Goal: Task Accomplishment & Management: Manage account settings

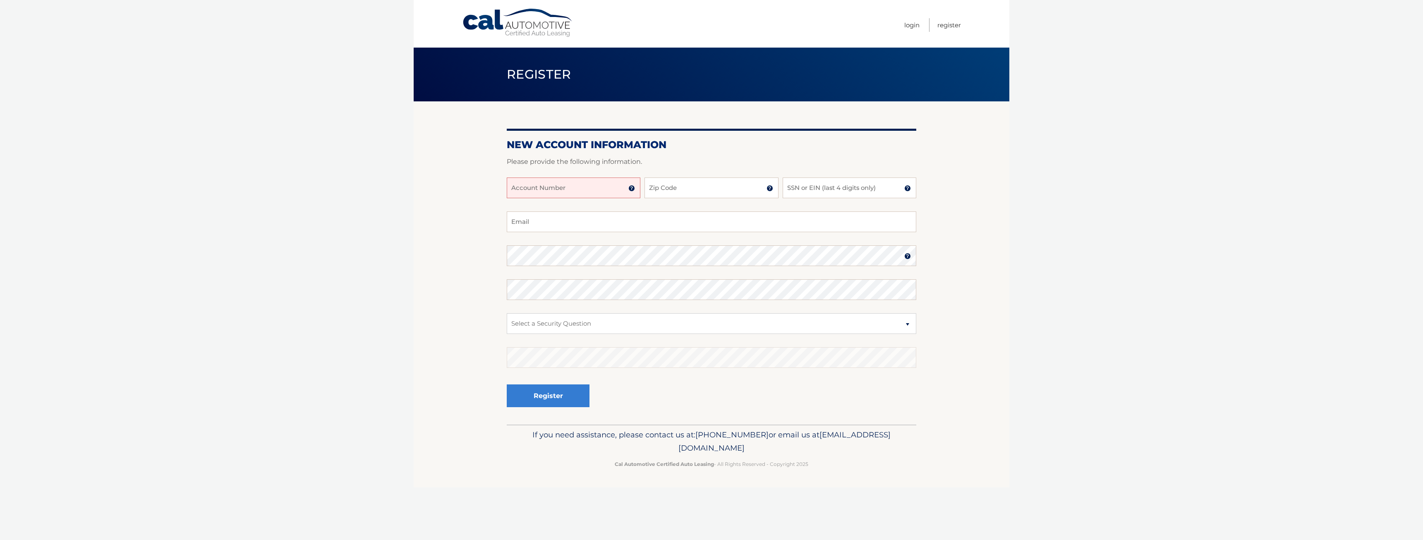
click at [600, 192] on input "Account Number" at bounding box center [574, 188] width 134 height 21
click at [603, 189] on input "Account Number" at bounding box center [574, 188] width 134 height 21
type input "44455986859"
type input "07093"
type input "0038"
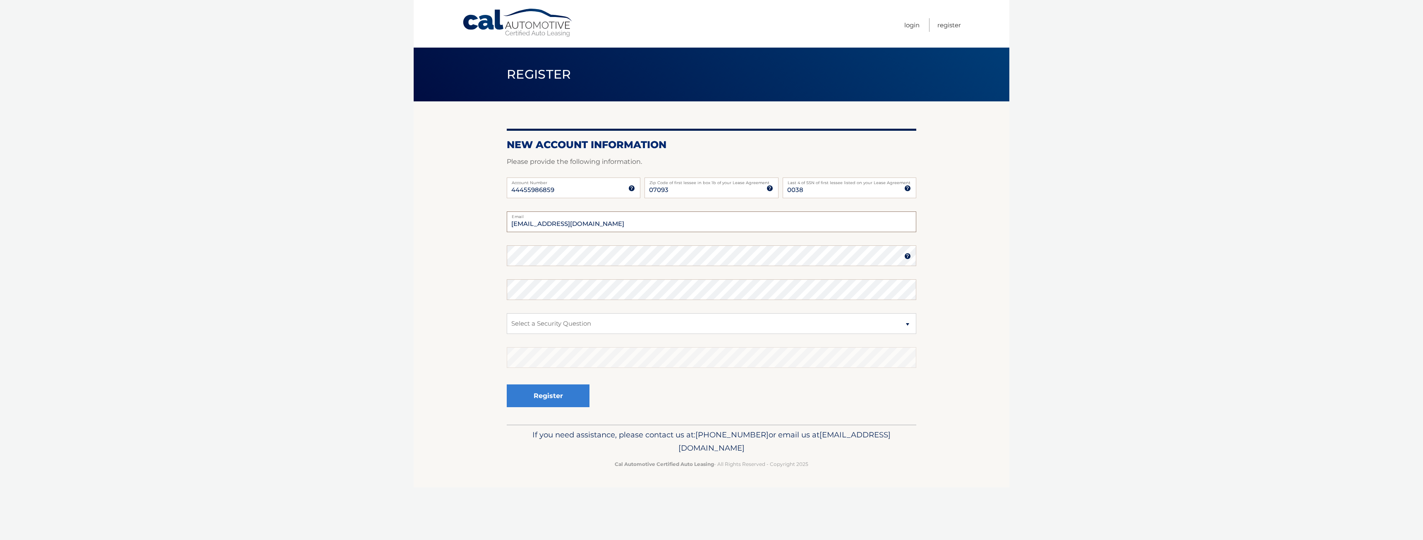
type input "injaejang92@gmail.com"
click at [658, 329] on select "Select a Security Question What was the name of your elementary school? What is…" at bounding box center [712, 323] width 410 height 21
select select "4"
click at [507, 313] on select "Select a Security Question What was the name of your elementary school? What is…" at bounding box center [712, 323] width 410 height 21
click at [580, 392] on button "Register" at bounding box center [548, 395] width 83 height 23
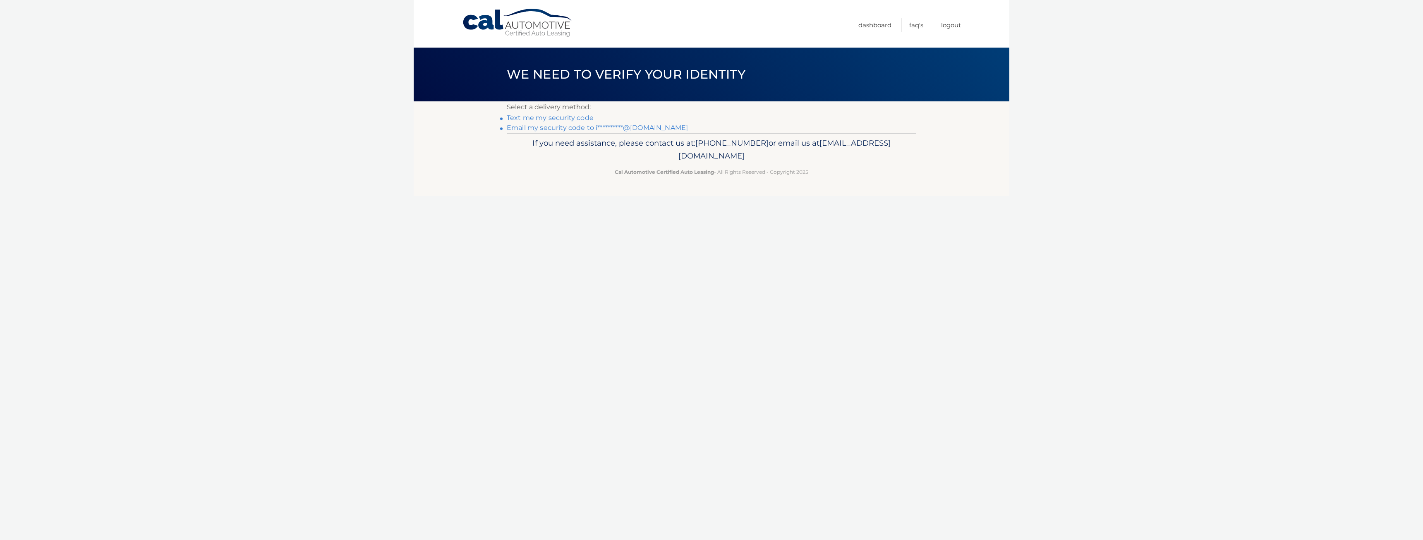
click at [560, 118] on link "Text me my security code" at bounding box center [550, 118] width 87 height 8
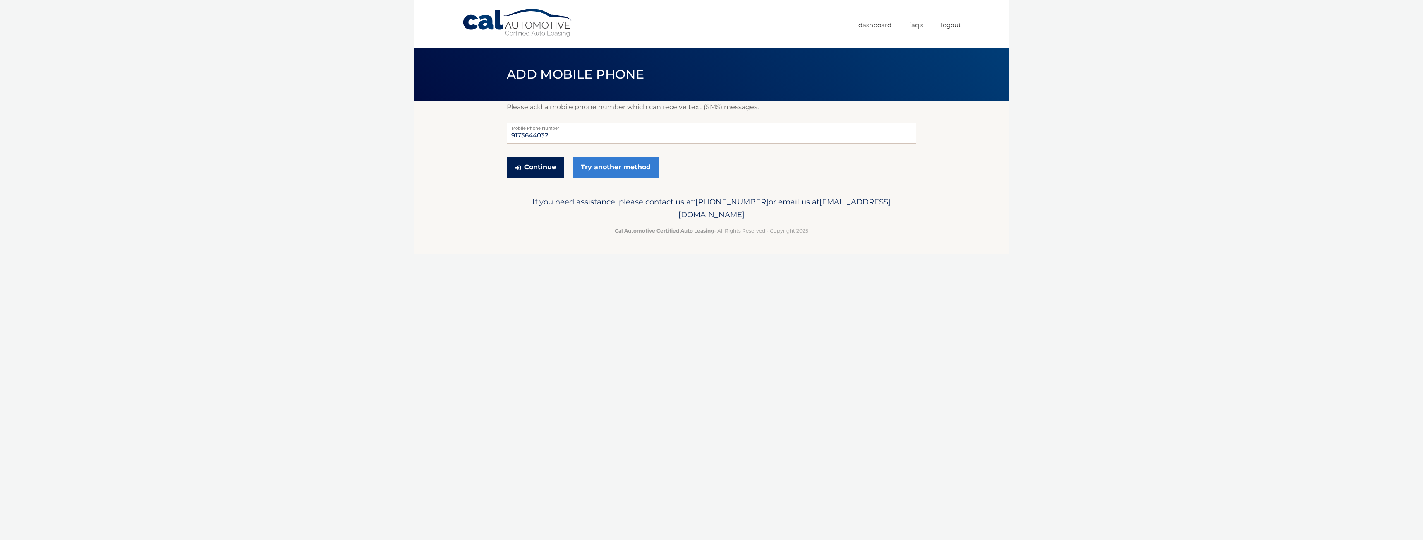
click at [549, 162] on button "Continue" at bounding box center [536, 167] width 58 height 21
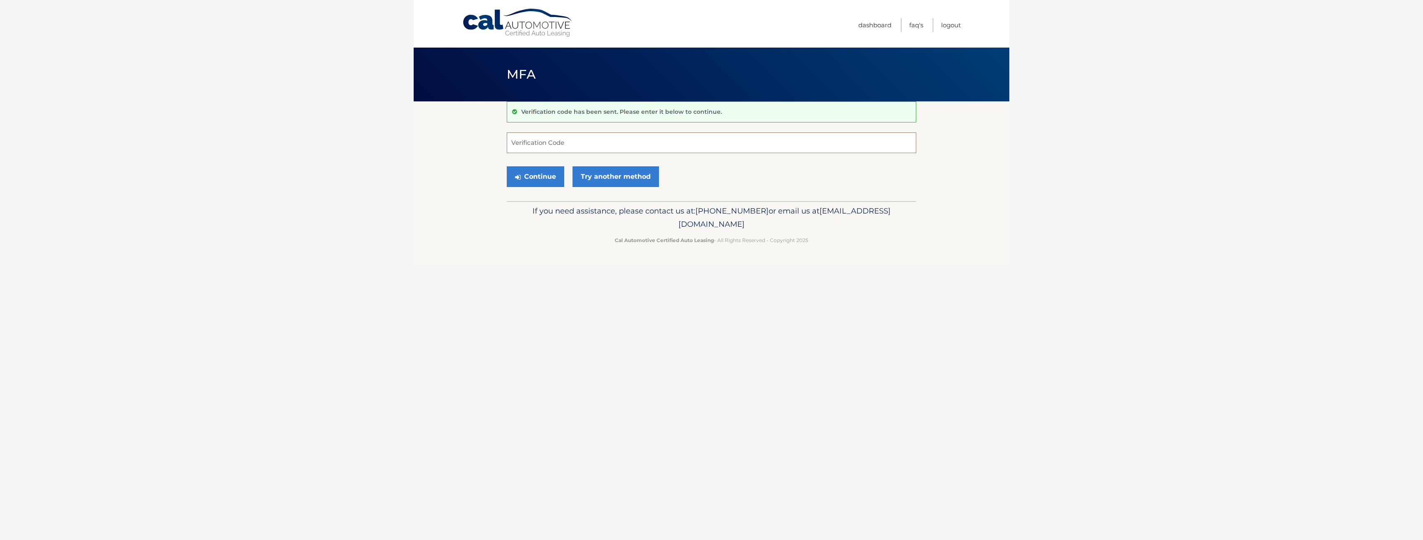
click at [587, 147] on input "Verification Code" at bounding box center [712, 142] width 410 height 21
type input "256652"
click at [507, 166] on button "Continue" at bounding box center [536, 176] width 58 height 21
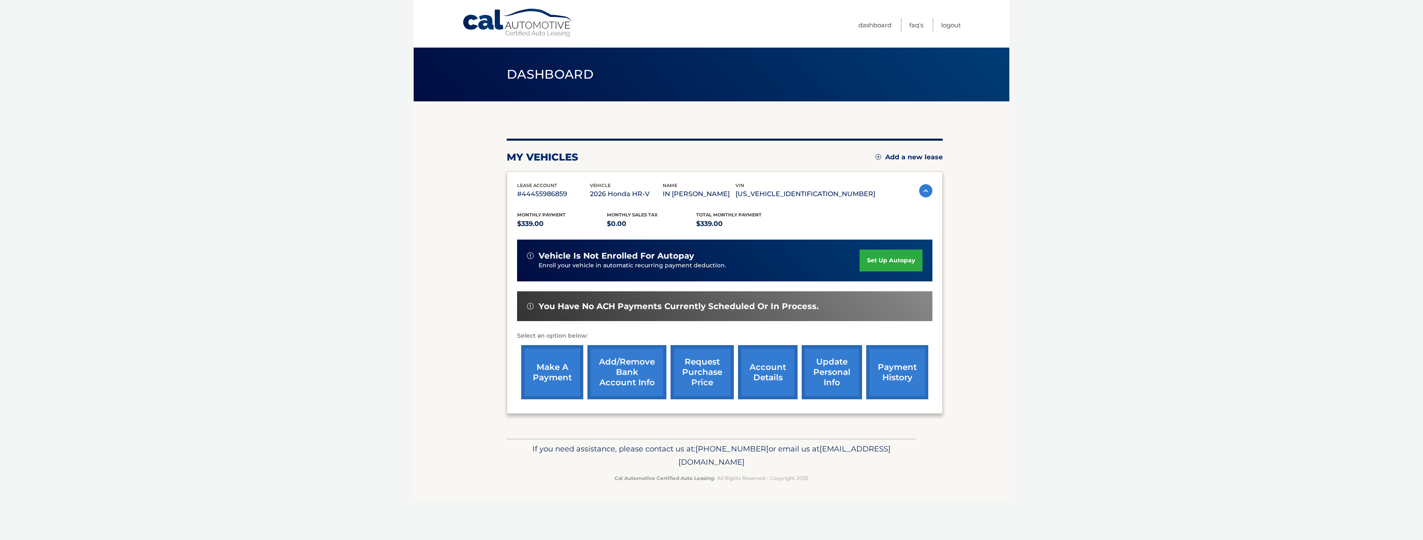
click at [910, 374] on link "payment history" at bounding box center [897, 372] width 62 height 54
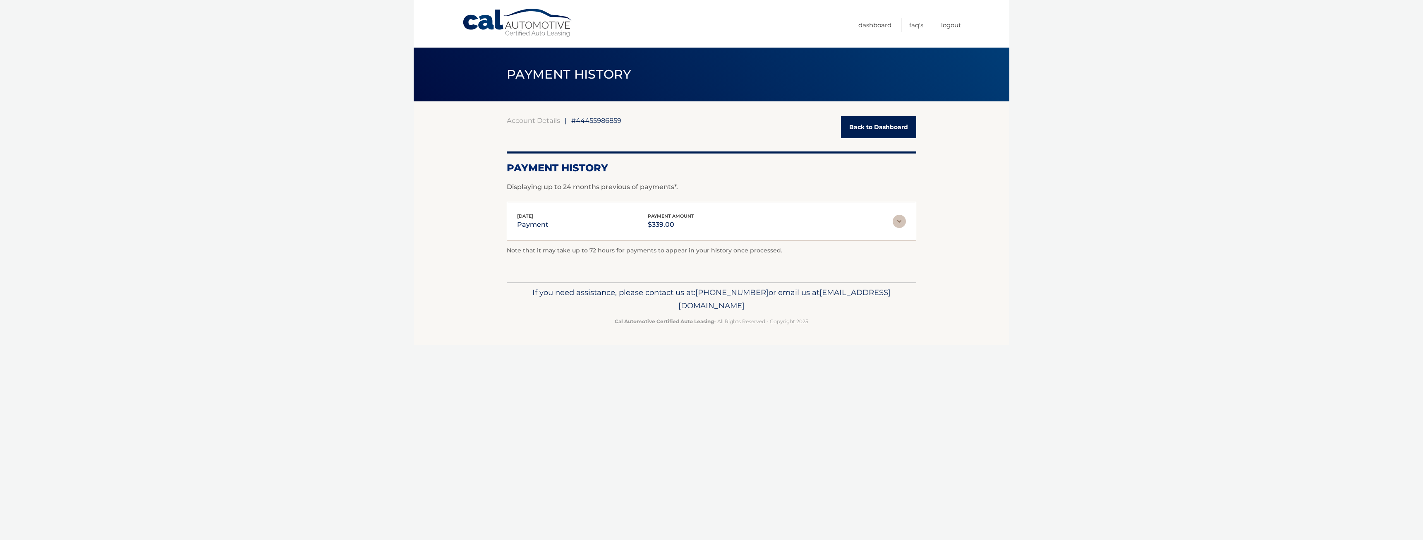
click at [883, 118] on link "Back to Dashboard" at bounding box center [878, 127] width 75 height 22
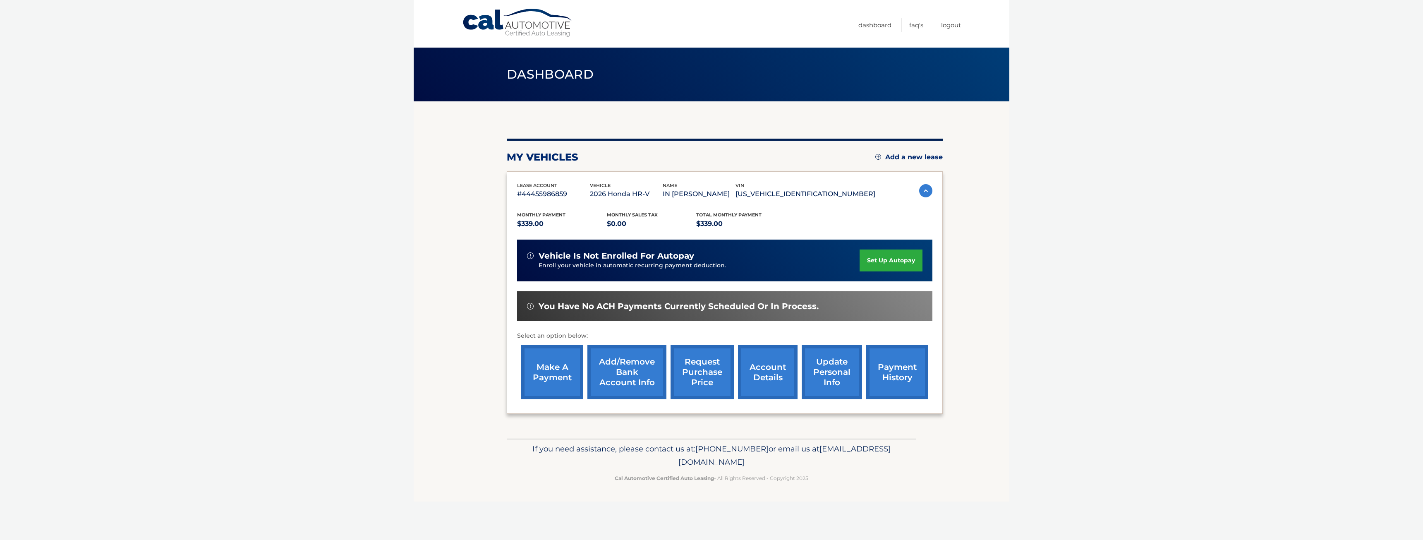
click at [894, 259] on link "set up autopay" at bounding box center [891, 261] width 63 height 22
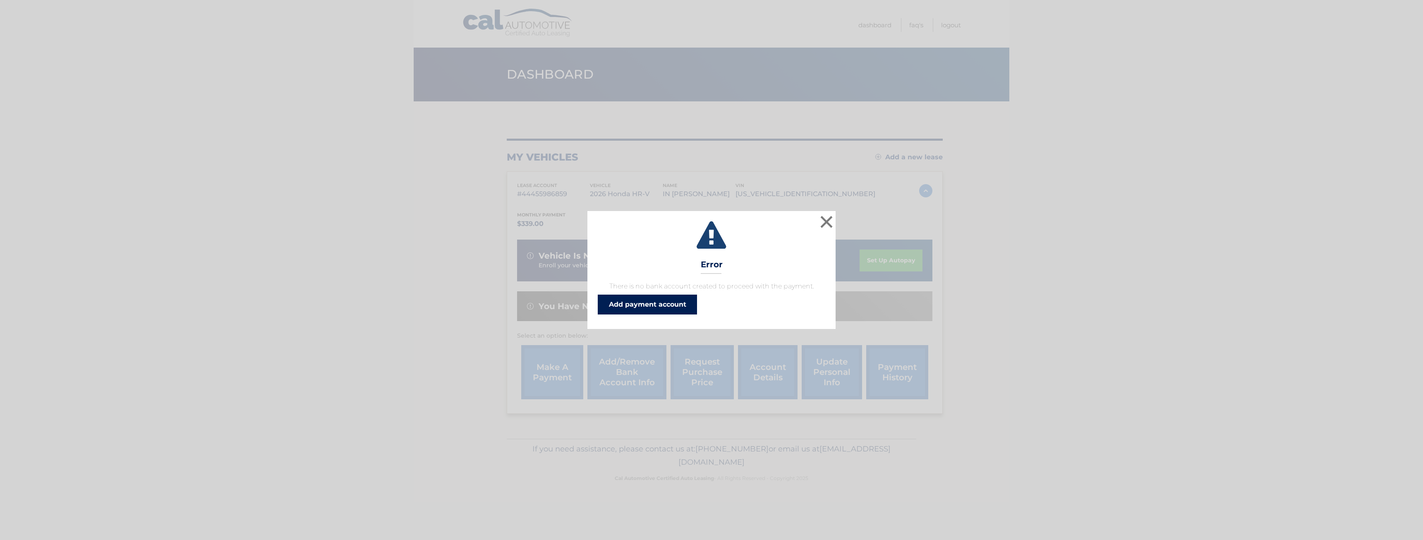
click at [614, 303] on link "Add payment account" at bounding box center [647, 305] width 99 height 20
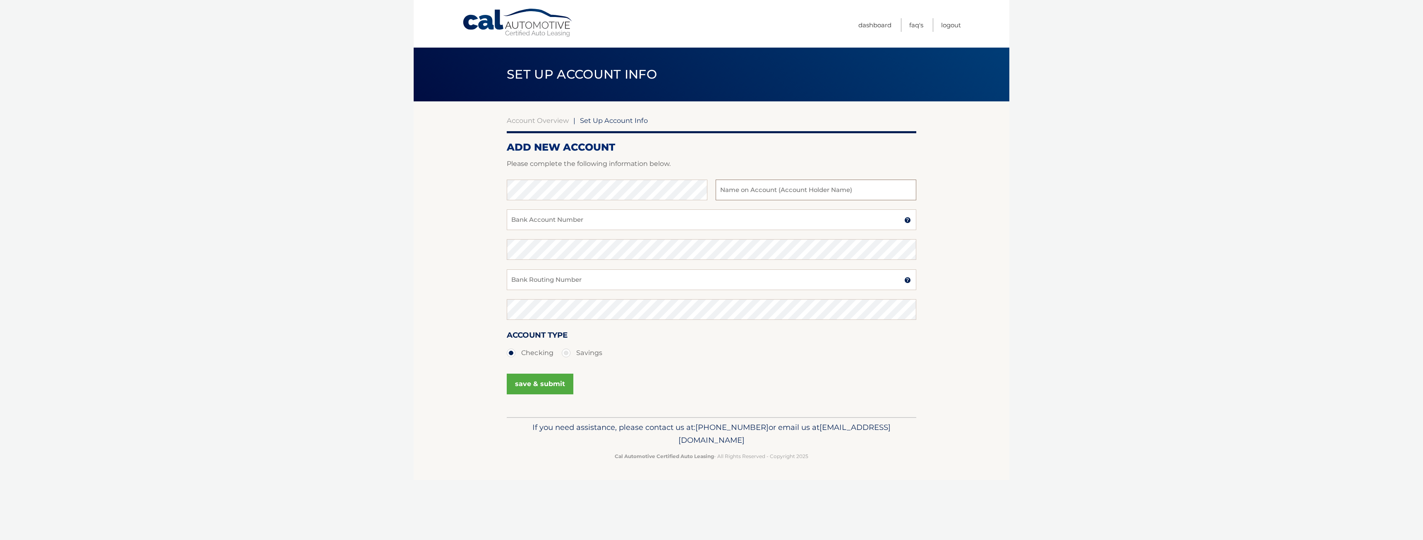
click at [751, 192] on input "text" at bounding box center [816, 190] width 201 height 21
click at [671, 202] on div "Bank Name Name on Account (Account Holder Name)" at bounding box center [712, 195] width 410 height 30
click at [684, 234] on div "Bank Account Number A 3-17-digit number at the bottom of a check or bank statem…" at bounding box center [712, 224] width 410 height 30
click at [696, 224] on input "Bank Account Number" at bounding box center [712, 219] width 410 height 21
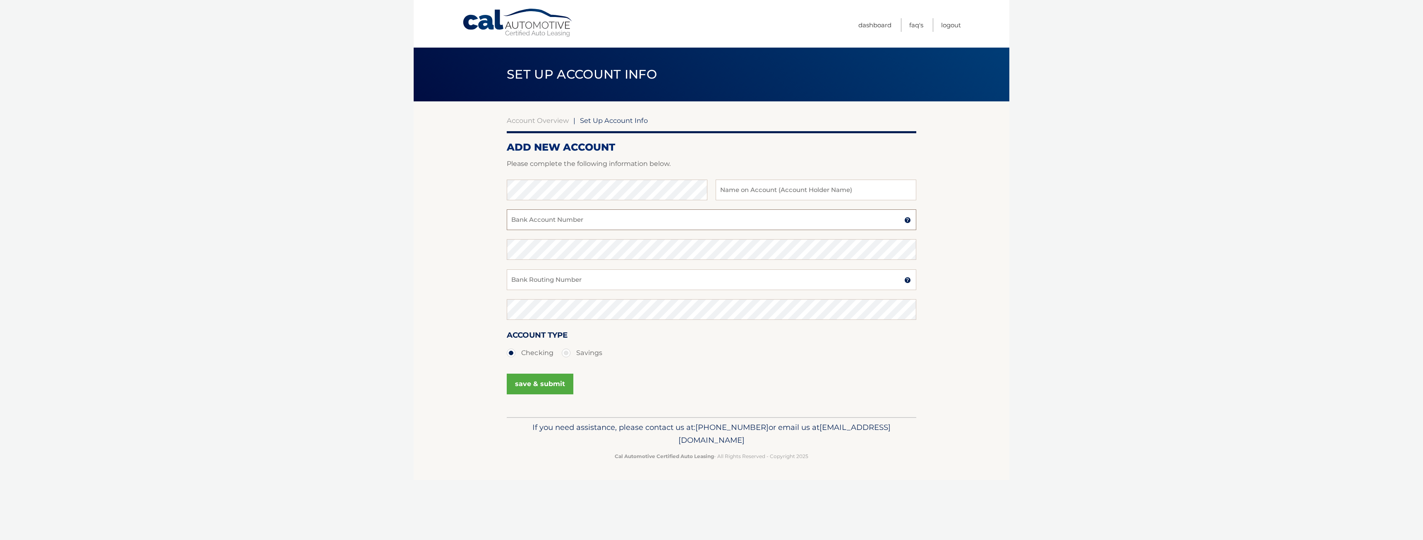
click at [882, 216] on input "Bank Account Number" at bounding box center [712, 219] width 410 height 21
click at [686, 231] on div "Bank Account Number A 3-17-digit number at the bottom of a check or bank statem…" at bounding box center [712, 224] width 410 height 30
click at [699, 229] on input "Bank Account Number" at bounding box center [712, 219] width 410 height 21
click at [706, 225] on input "Bank Account Number" at bounding box center [712, 219] width 410 height 21
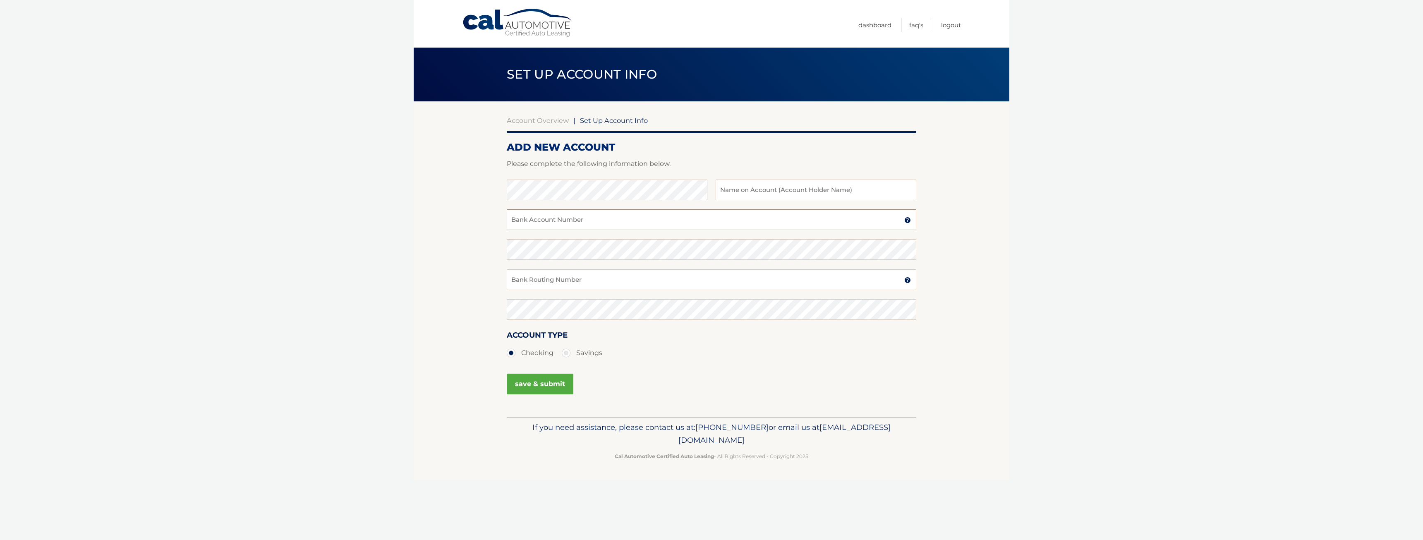
click at [726, 220] on input "Bank Account Number" at bounding box center [712, 219] width 410 height 21
click at [573, 353] on label "Savings" at bounding box center [582, 353] width 41 height 17
click at [573, 353] on input "Savings" at bounding box center [569, 351] width 8 height 13
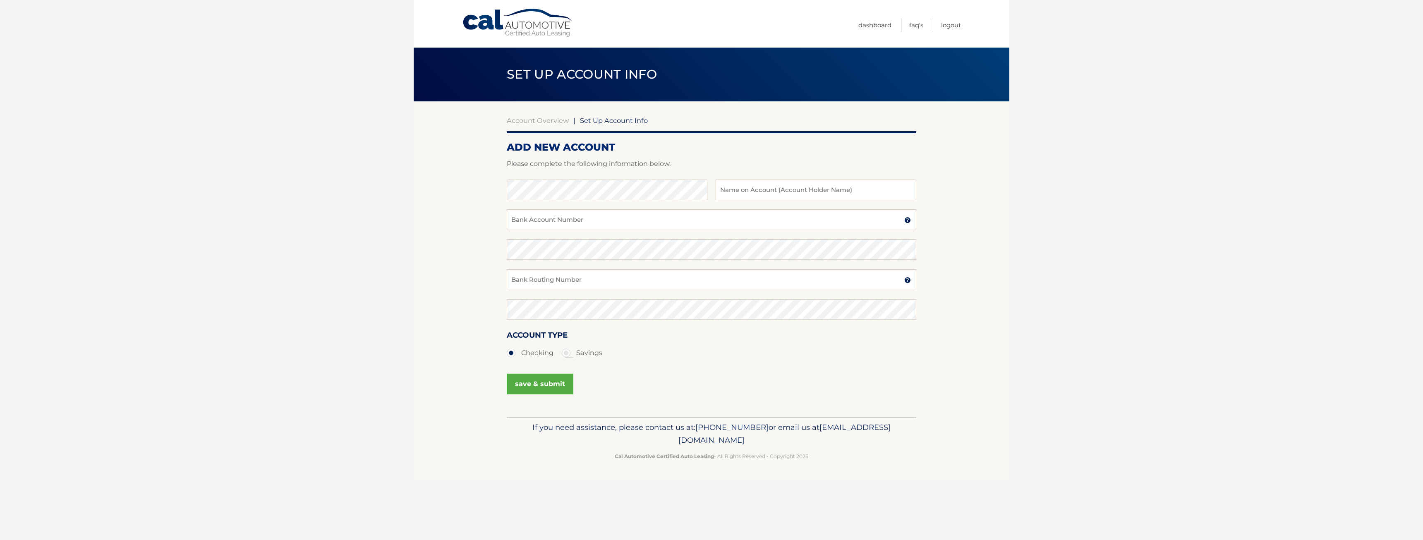
radio input "true"
click at [529, 356] on label "Checking" at bounding box center [530, 353] width 47 height 17
click at [518, 356] on input "Checking" at bounding box center [514, 351] width 8 height 13
radio input "true"
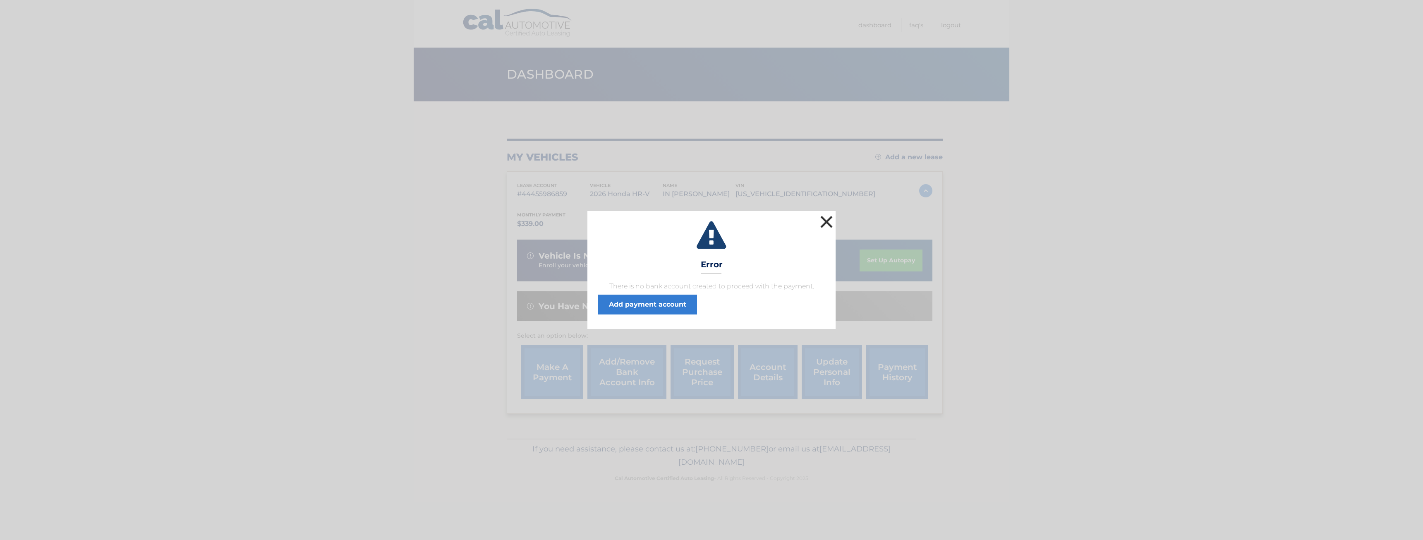
click at [826, 226] on button "×" at bounding box center [826, 222] width 17 height 17
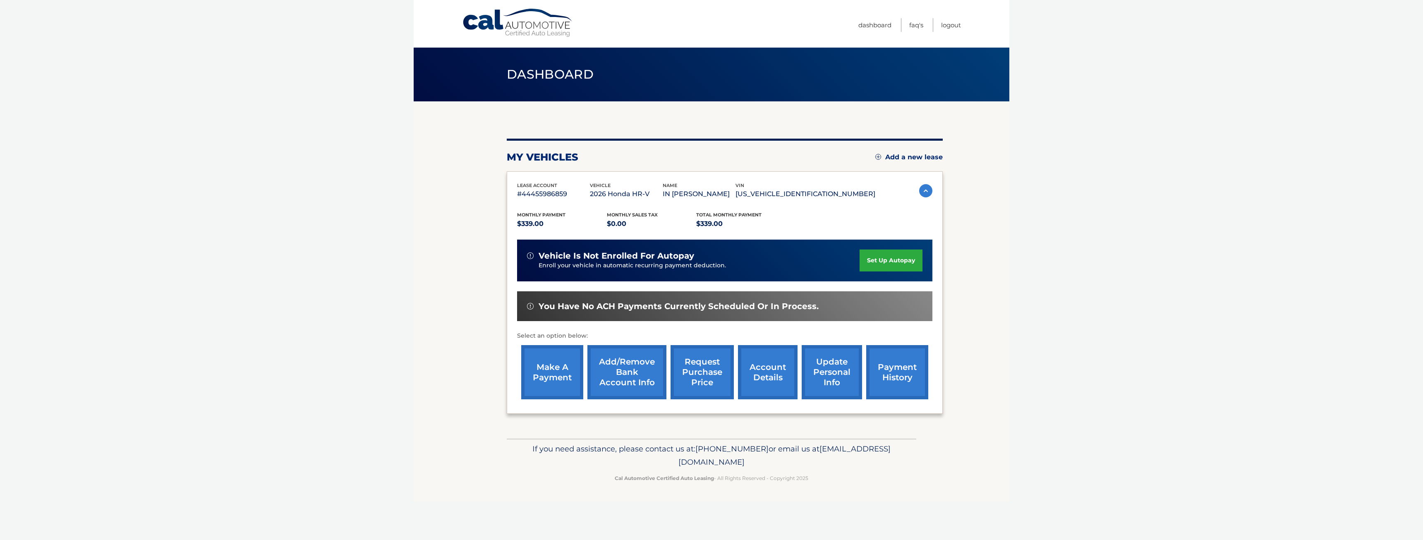
click at [562, 365] on link "make a payment" at bounding box center [552, 372] width 62 height 54
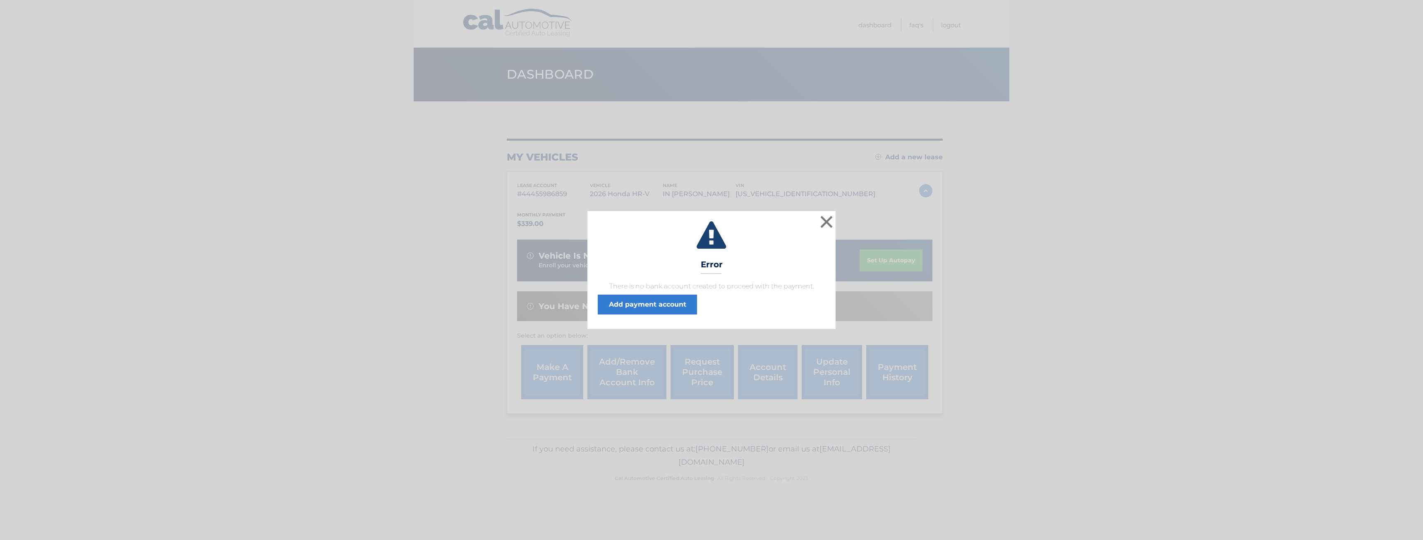
click at [683, 292] on span "There is no bank account created to proceed with the payment. Add payment accou…" at bounding box center [712, 297] width 228 height 33
click at [680, 304] on link "Add payment account" at bounding box center [647, 305] width 99 height 20
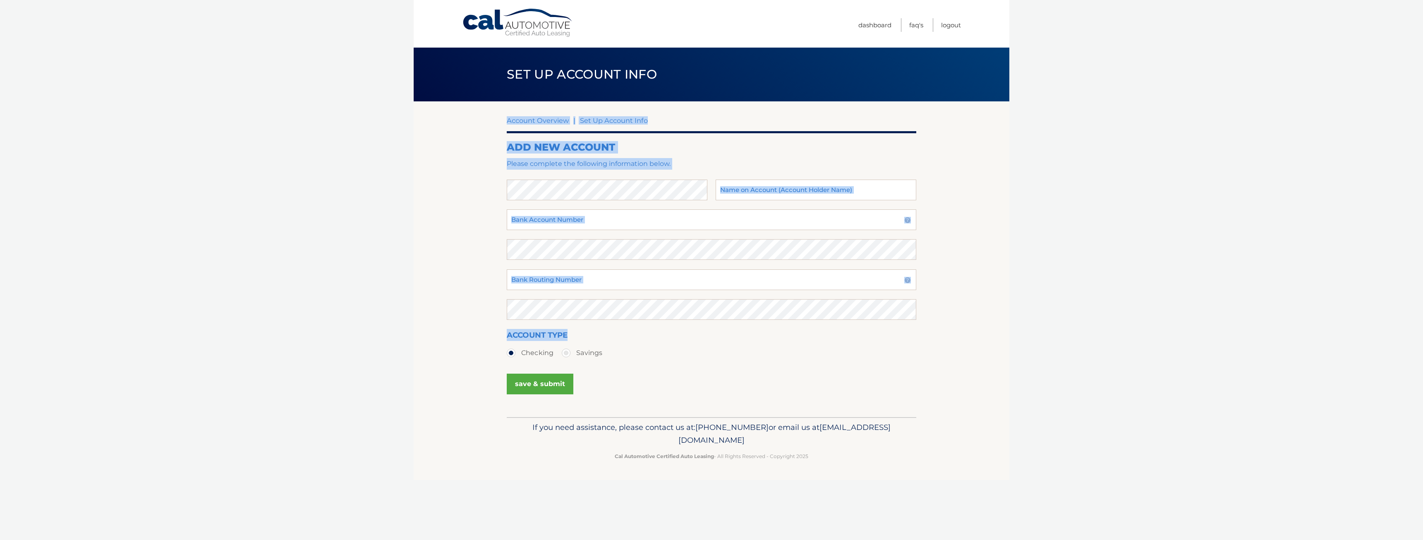
drag, startPoint x: 681, startPoint y: 356, endPoint x: 762, endPoint y: 368, distance: 82.5
click at [762, 368] on section "Account Overview | Set Up Account Info ADD NEW ACCOUNT Please complete the foll…" at bounding box center [712, 259] width 596 height 316
click at [762, 368] on div "Account Type Checking Savings" at bounding box center [712, 349] width 410 height 41
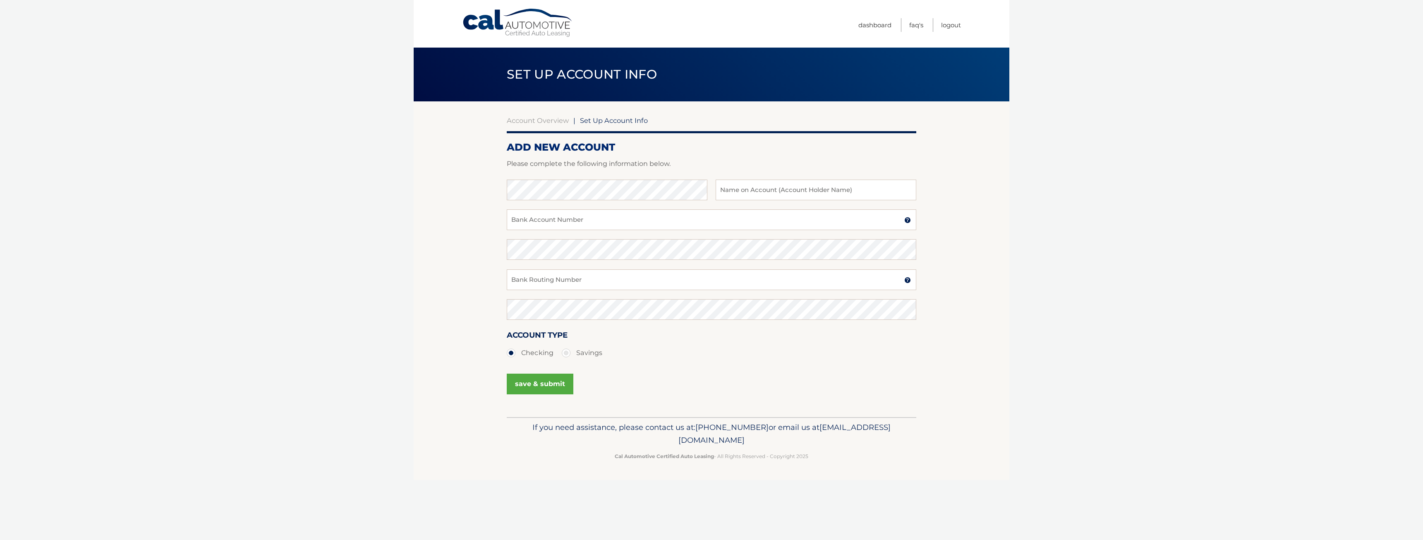
click at [547, 206] on div "Bank Name Name on Account (Account Holder Name)" at bounding box center [712, 195] width 410 height 30
type input "[PERSON_NAME]"
click at [761, 218] on input "Bank Account Number" at bounding box center [712, 219] width 410 height 21
click at [735, 219] on input "Bank Account Number" at bounding box center [712, 219] width 410 height 21
type input "401410084"
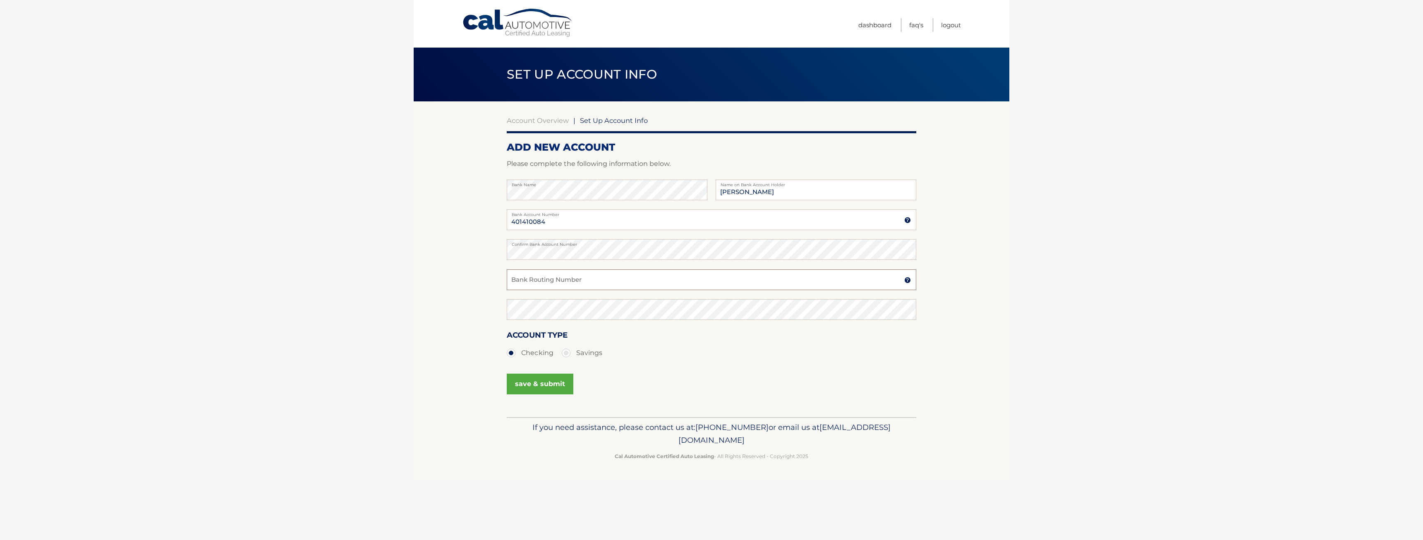
click at [727, 273] on input "Bank Routing Number" at bounding box center [712, 279] width 410 height 21
click at [727, 274] on input "Bank Routing Number" at bounding box center [712, 279] width 410 height 21
type input "021000021"
click at [537, 388] on button "save & submit" at bounding box center [540, 384] width 67 height 21
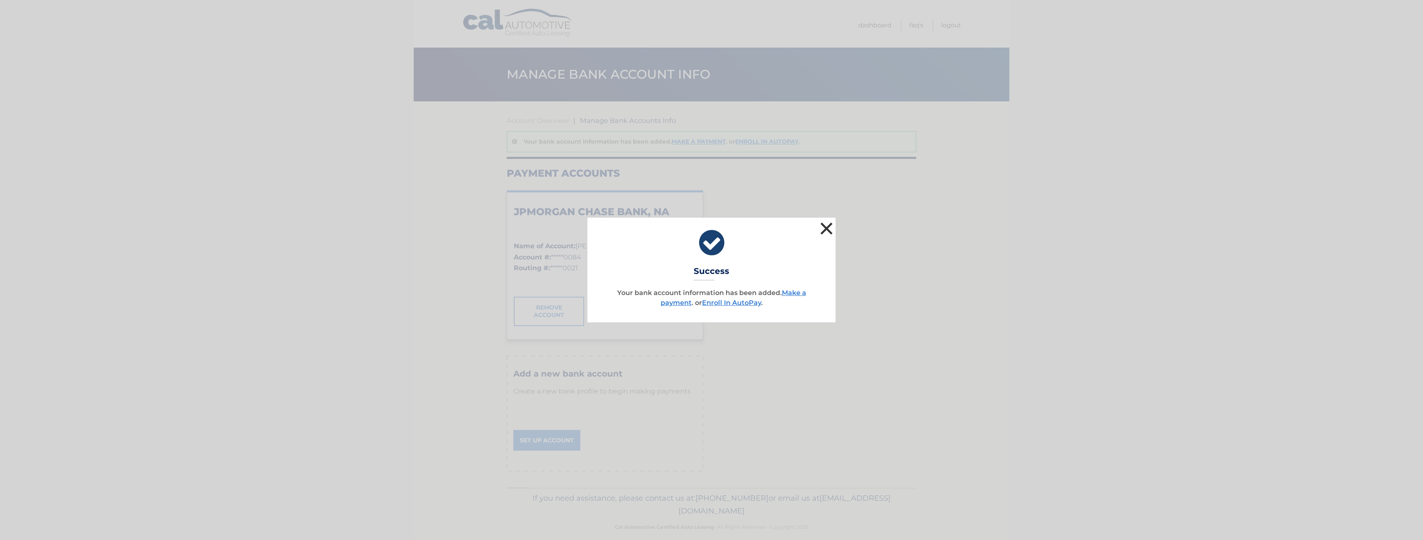
click at [826, 223] on button "×" at bounding box center [826, 228] width 17 height 17
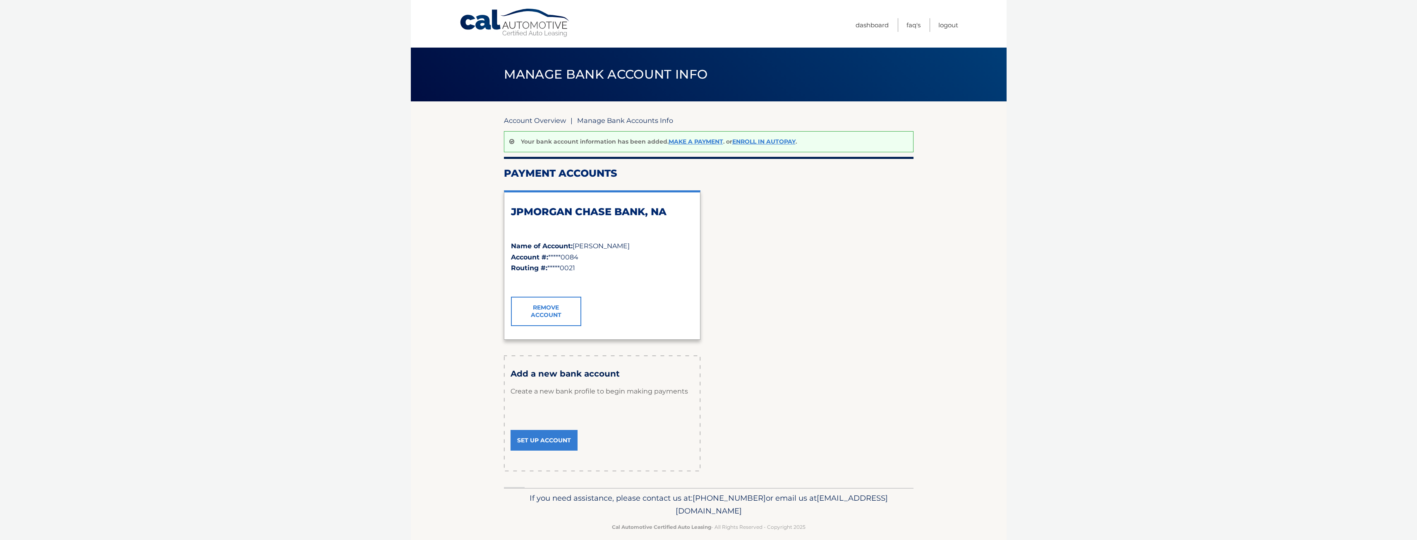
click at [550, 119] on link "Account Overview" at bounding box center [535, 120] width 62 height 8
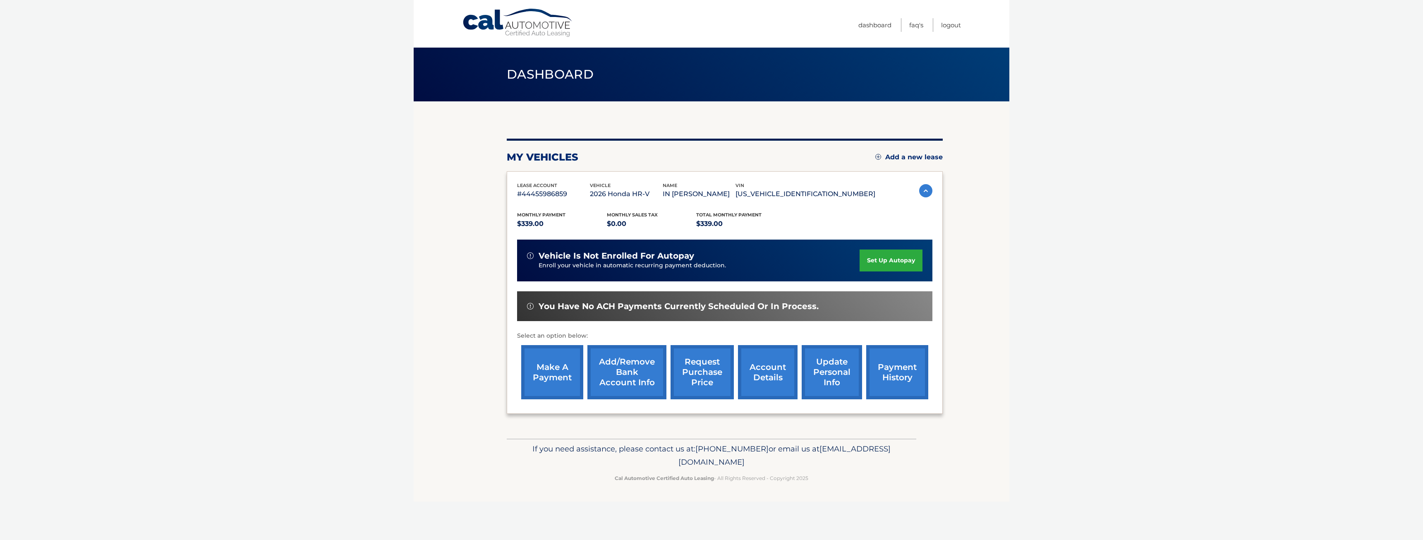
click at [889, 257] on link "set up autopay" at bounding box center [891, 261] width 63 height 22
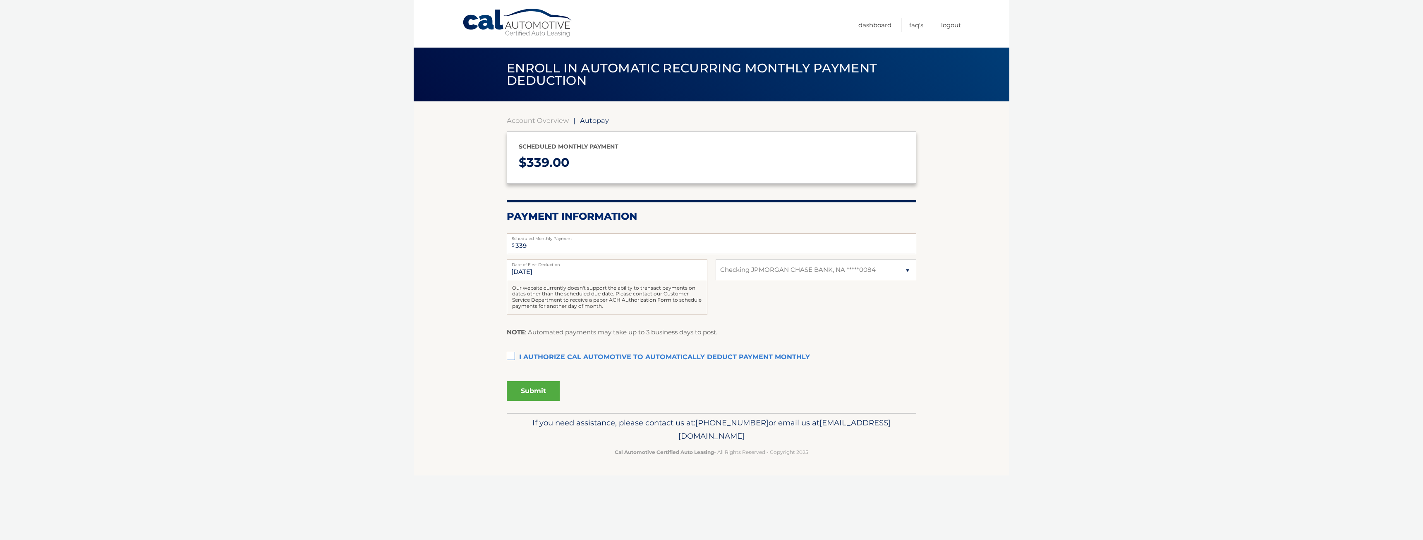
select select "MzhkOGJkZDYtMTlmZC00MjVmLWJlODItOTZjMTM3MGU3MTg5"
click at [510, 362] on label "I authorize cal automotive to automatically deduct payment monthly This checkbo…" at bounding box center [712, 357] width 410 height 17
click at [0, 0] on input "I authorize cal automotive to automatically deduct payment monthly This checkbo…" at bounding box center [0, 0] width 0 height 0
click at [541, 393] on button "Submit" at bounding box center [533, 391] width 53 height 20
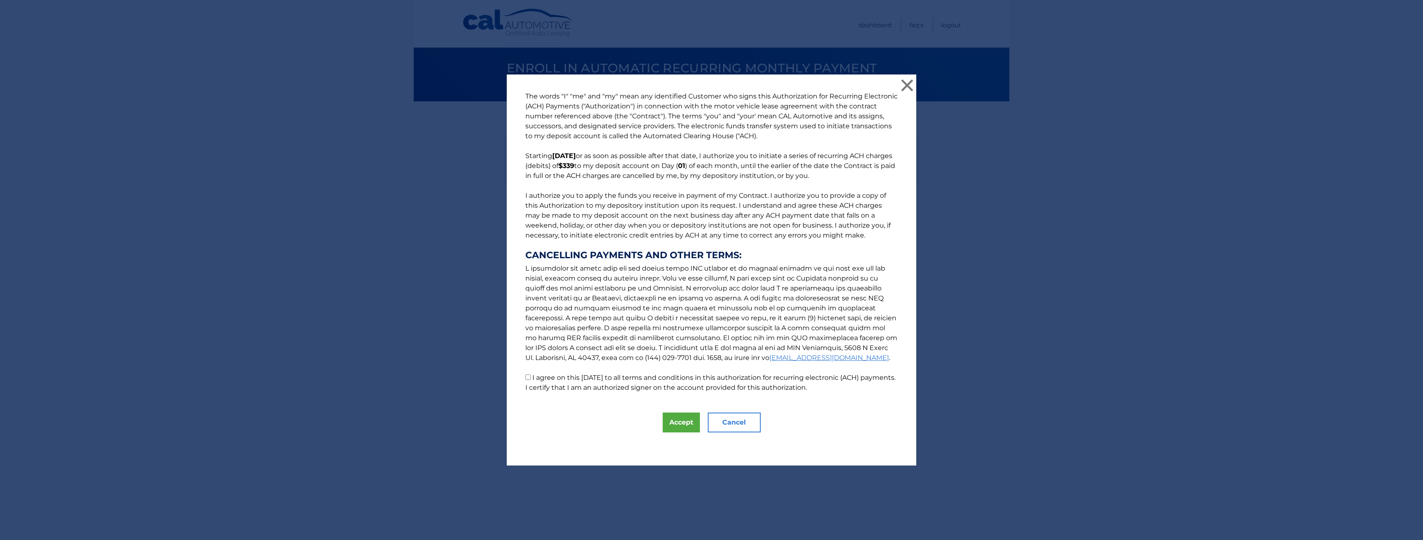
click at [526, 375] on input "I agree on this 08/29/2025 to all terms and conditions in this authorization fo…" at bounding box center [528, 376] width 5 height 5
checkbox input "true"
click at [674, 423] on button "Accept" at bounding box center [681, 423] width 37 height 20
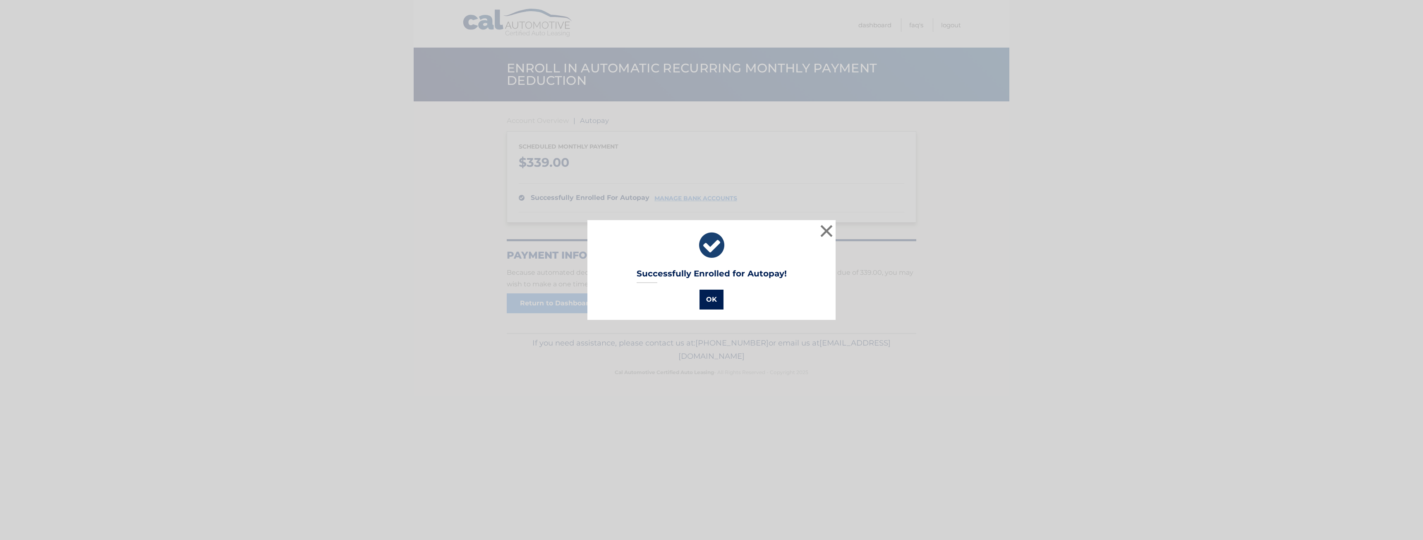
click at [713, 300] on button "OK" at bounding box center [712, 300] width 24 height 20
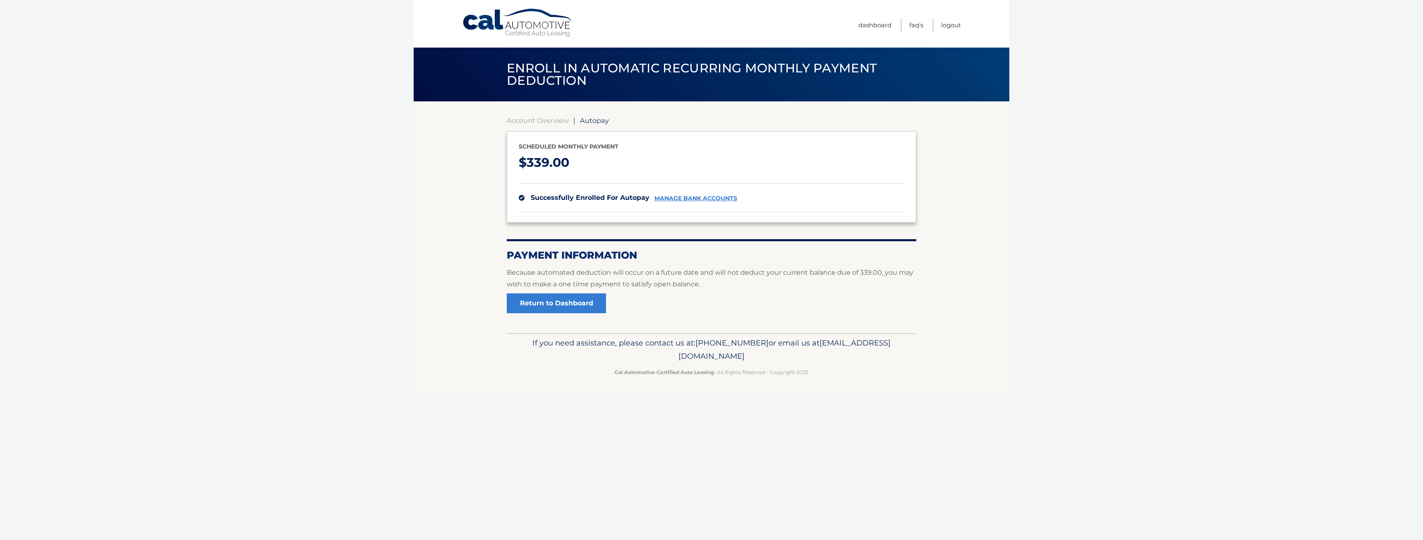
drag, startPoint x: 500, startPoint y: 251, endPoint x: 766, endPoint y: 290, distance: 268.6
click at [766, 290] on section "Account Overview | Autopay Scheduled monthly payment $ 339.00 successfully enro…" at bounding box center [712, 217] width 596 height 232
click at [766, 290] on section "Account Overview | Autopay Scheduled monthly payment $ 339.00 successfully enro…" at bounding box center [712, 214] width 410 height 197
